Goal: Task Accomplishment & Management: Manage account settings

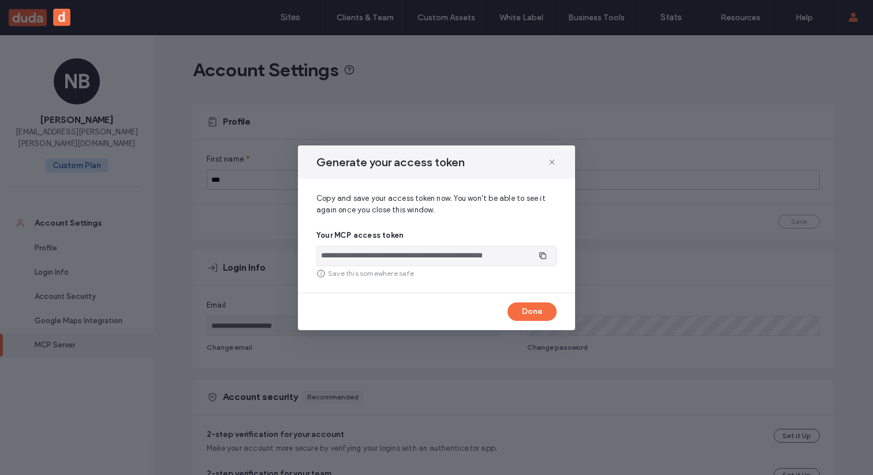
scroll to position [423, 0]
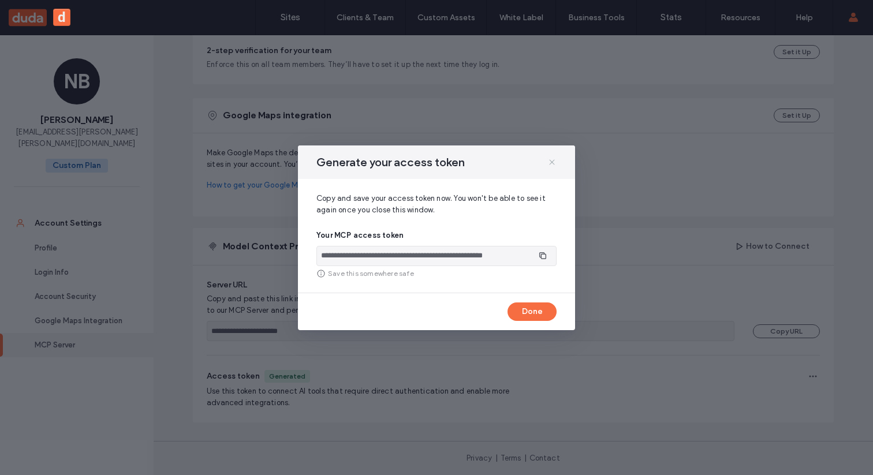
click at [553, 161] on icon at bounding box center [551, 162] width 9 height 9
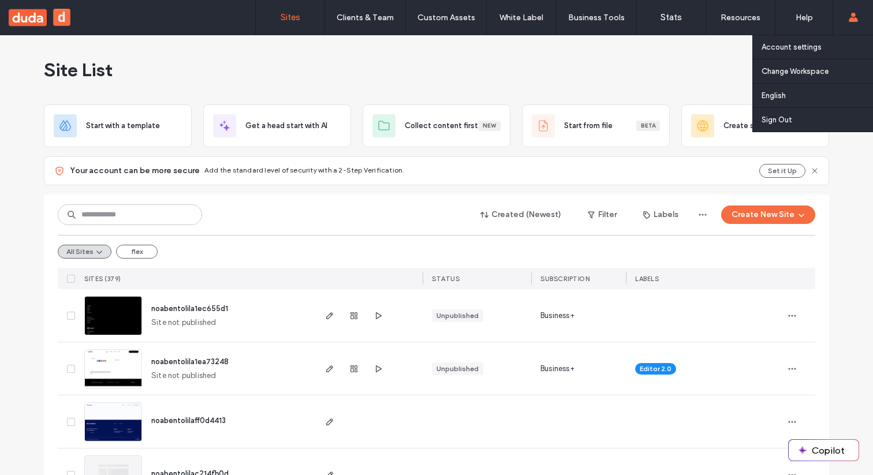
click at [858, 10] on div "Account settings Change Workspace noabentolila72130f4a (SHARD1) noabentolila (S…" at bounding box center [852, 17] width 40 height 35
click at [811, 50] on label "Account settings" at bounding box center [791, 47] width 60 height 9
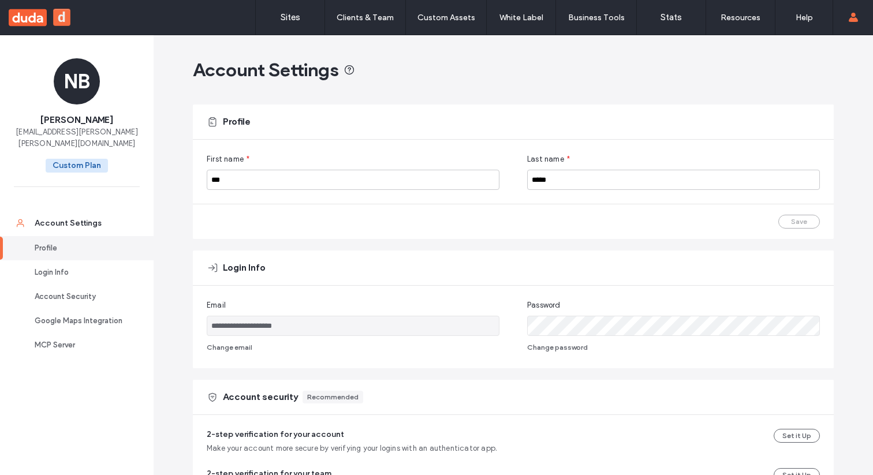
scroll to position [423, 0]
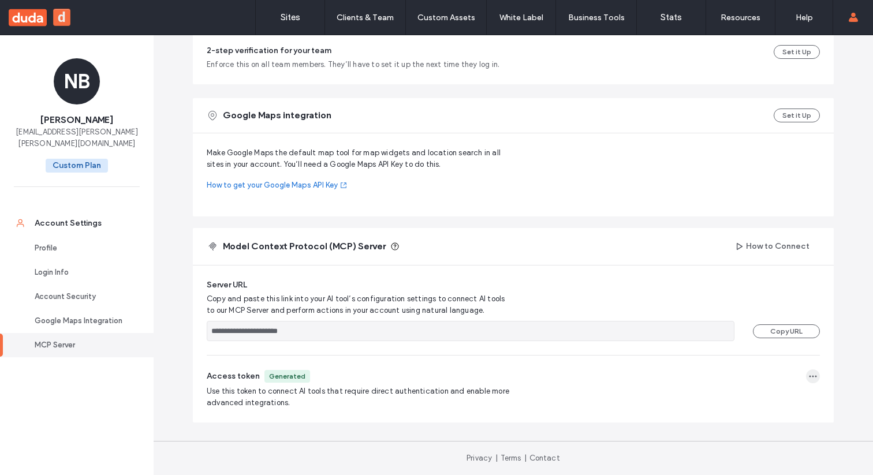
click at [812, 377] on icon "button" at bounding box center [812, 376] width 9 height 9
click at [765, 406] on span "Regenerate Token" at bounding box center [766, 404] width 63 height 12
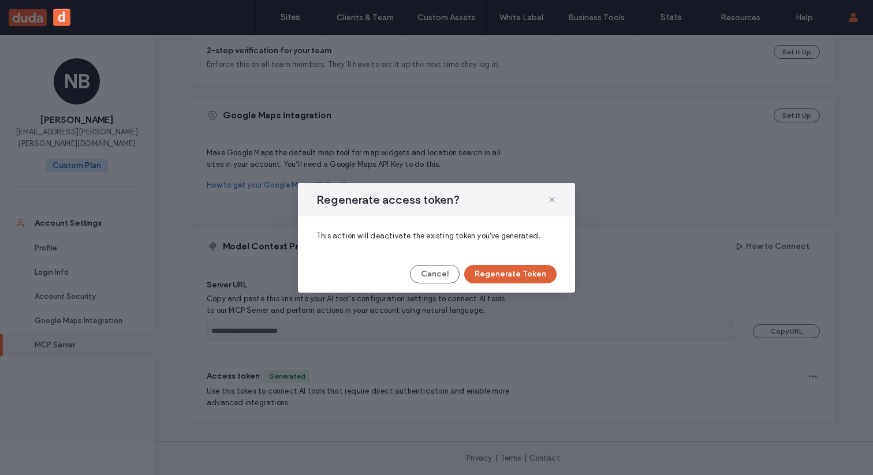
click at [513, 268] on button "Regenerate Token" at bounding box center [510, 274] width 92 height 18
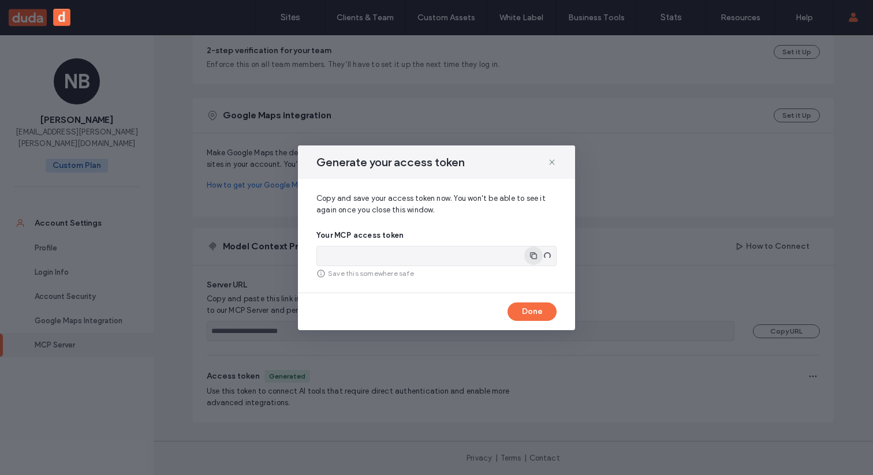
type input "**********"
click at [543, 256] on icon "button" at bounding box center [542, 255] width 9 height 9
click at [544, 162] on div "Generate your access token" at bounding box center [436, 161] width 277 height 33
click at [554, 163] on icon at bounding box center [551, 162] width 9 height 9
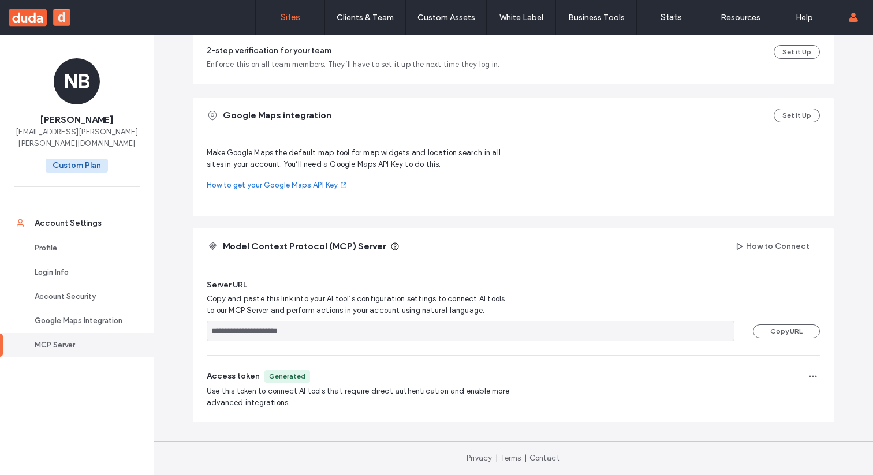
click at [281, 5] on link "Sites" at bounding box center [290, 17] width 69 height 35
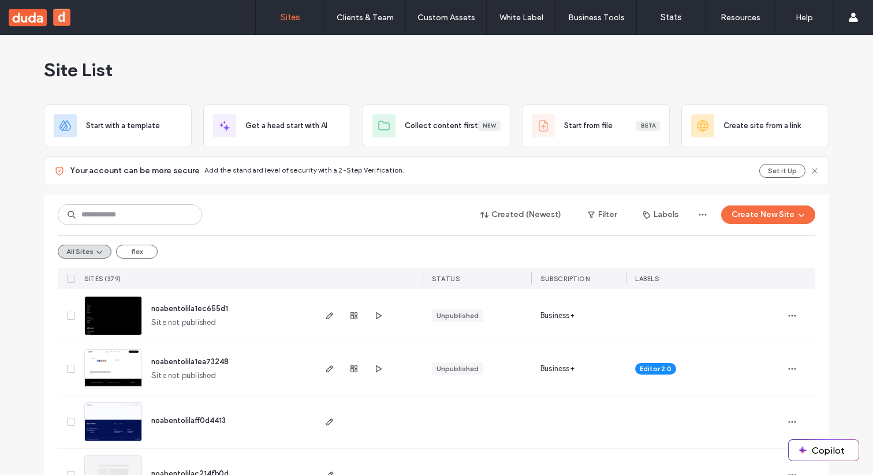
click at [161, 303] on div "noabentolila1ec655d1" at bounding box center [189, 309] width 77 height 12
click at [161, 311] on span "noabentolila1ec655d1" at bounding box center [189, 308] width 77 height 9
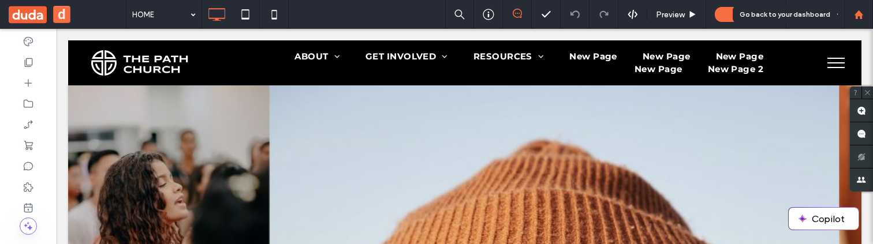
click at [857, 14] on use at bounding box center [858, 14] width 9 height 9
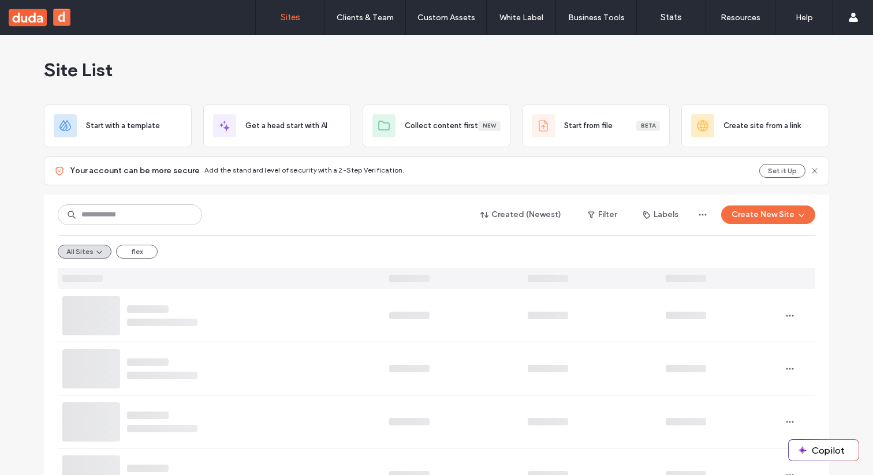
scroll to position [16, 0]
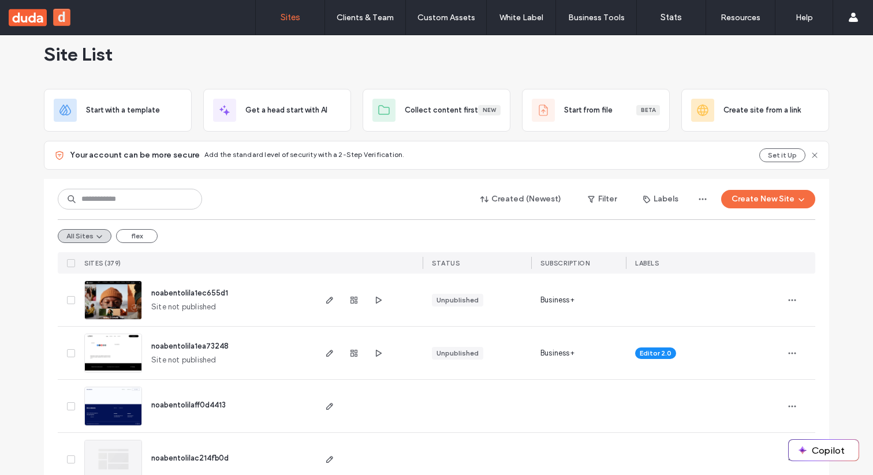
click at [179, 345] on span "noabentolila1ea73248" at bounding box center [189, 346] width 77 height 9
